Goal: Transaction & Acquisition: Purchase product/service

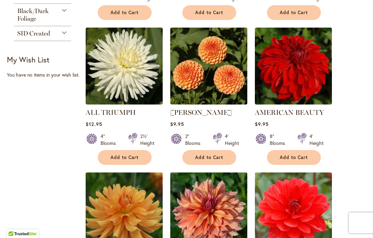
scroll to position [469, 0]
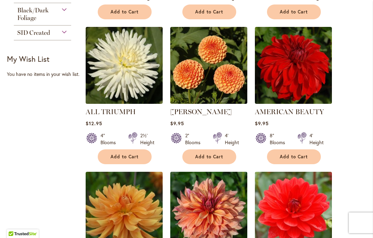
click at [298, 71] on img at bounding box center [293, 65] width 77 height 77
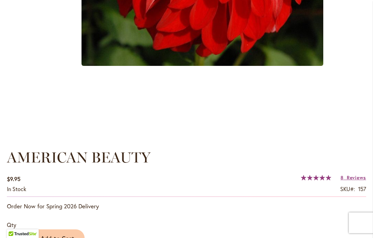
scroll to position [369, 0]
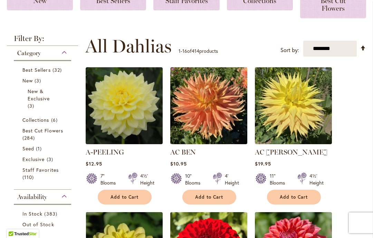
scroll to position [140, 0]
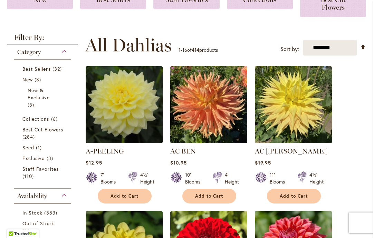
click at [128, 93] on img at bounding box center [124, 104] width 77 height 77
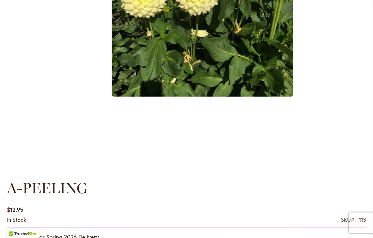
scroll to position [338, 0]
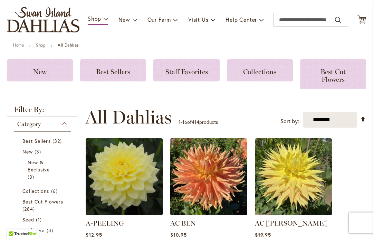
scroll to position [70, 0]
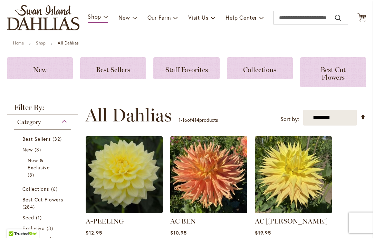
click at [65, 121] on div "Category" at bounding box center [42, 120] width 57 height 11
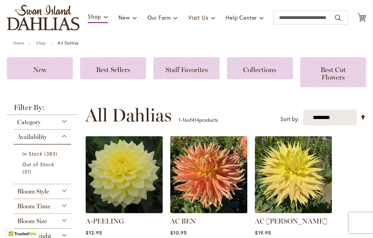
click at [337, 116] on select "**********" at bounding box center [329, 118] width 53 height 16
click at [202, 38] on div "Toggle Nav Shop Dahlia Tubers Collections Fresh Cut Dahlias Gardening Supplies …" at bounding box center [186, 17] width 373 height 46
